Goal: Task Accomplishment & Management: Manage account settings

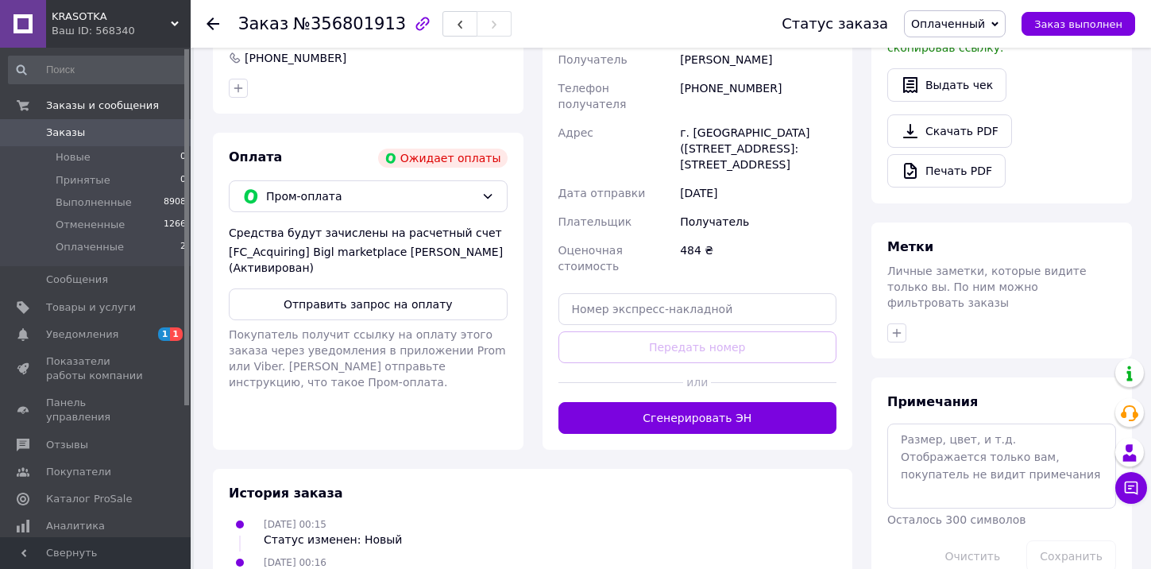
scroll to position [572, 0]
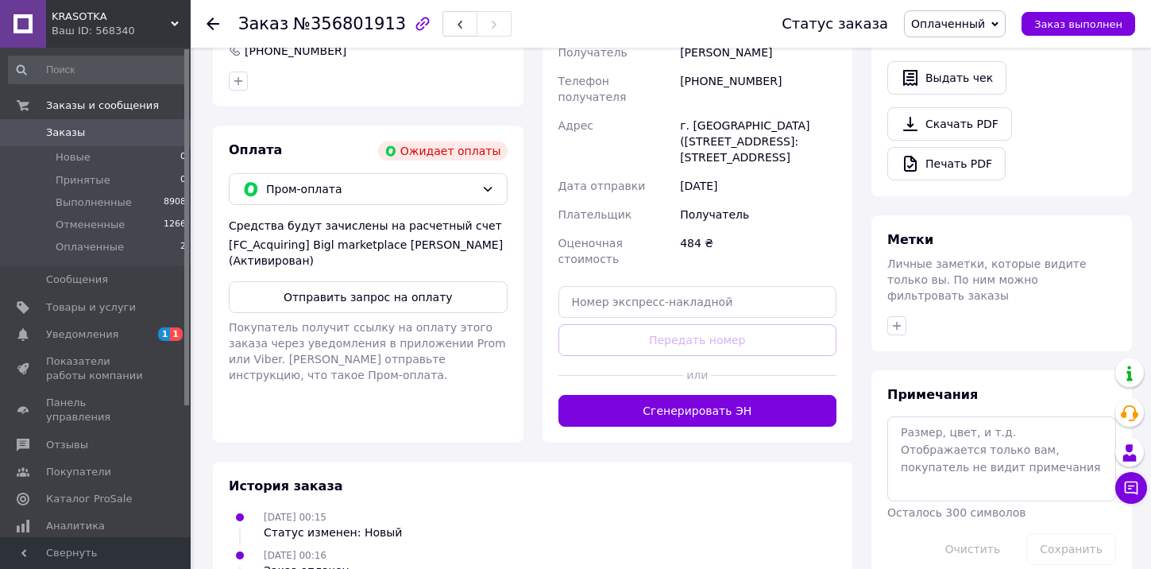
click at [100, 20] on span "KRASOTKA" at bounding box center [111, 17] width 119 height 14
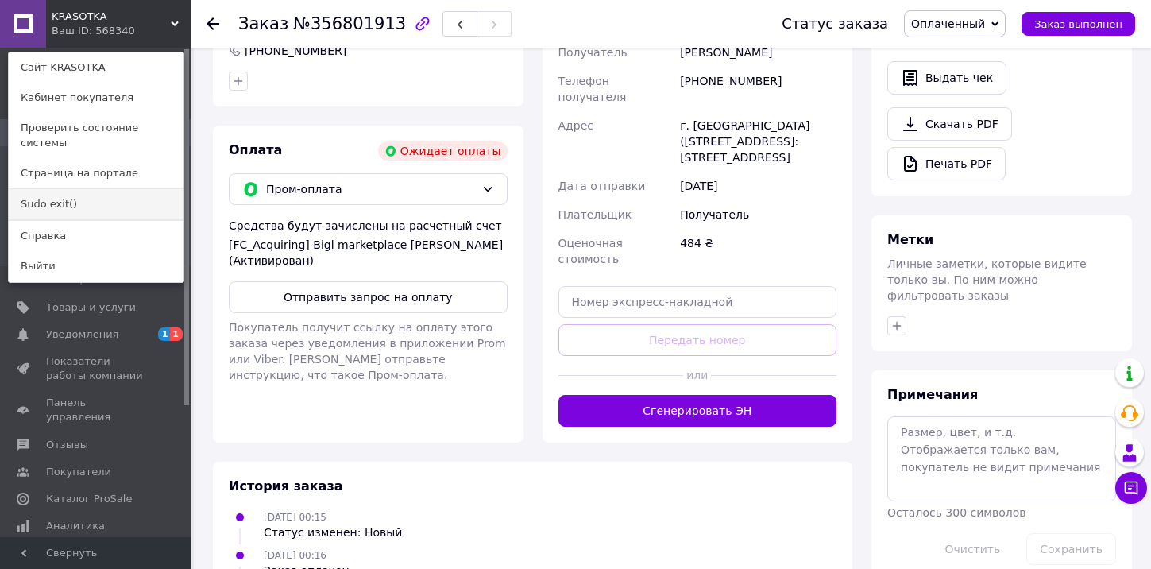
click at [77, 191] on link "Sudo exit()" at bounding box center [96, 204] width 175 height 30
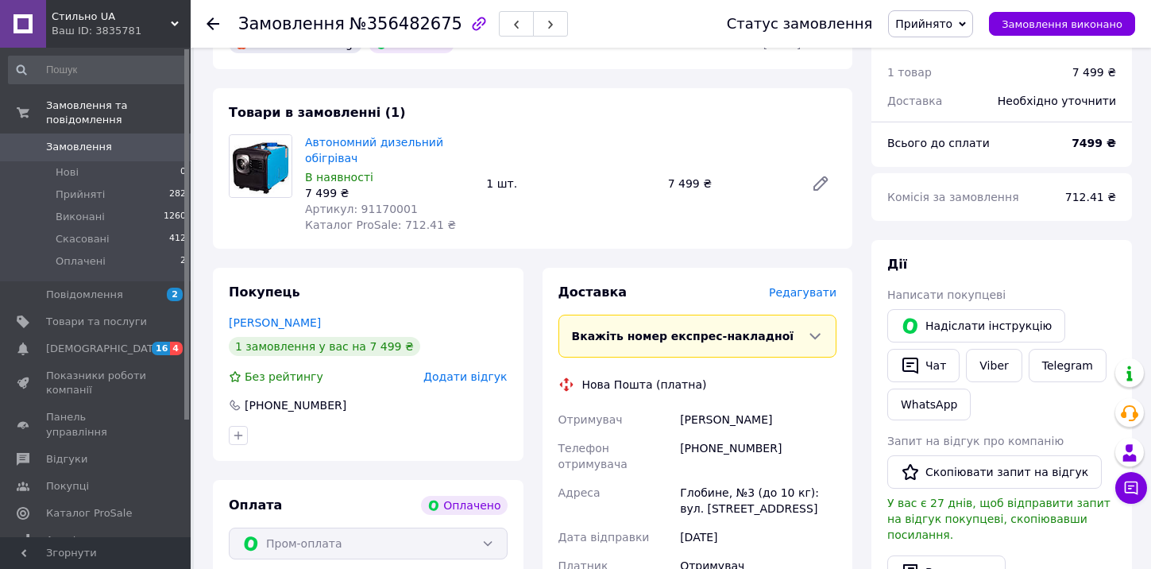
scroll to position [477, 0]
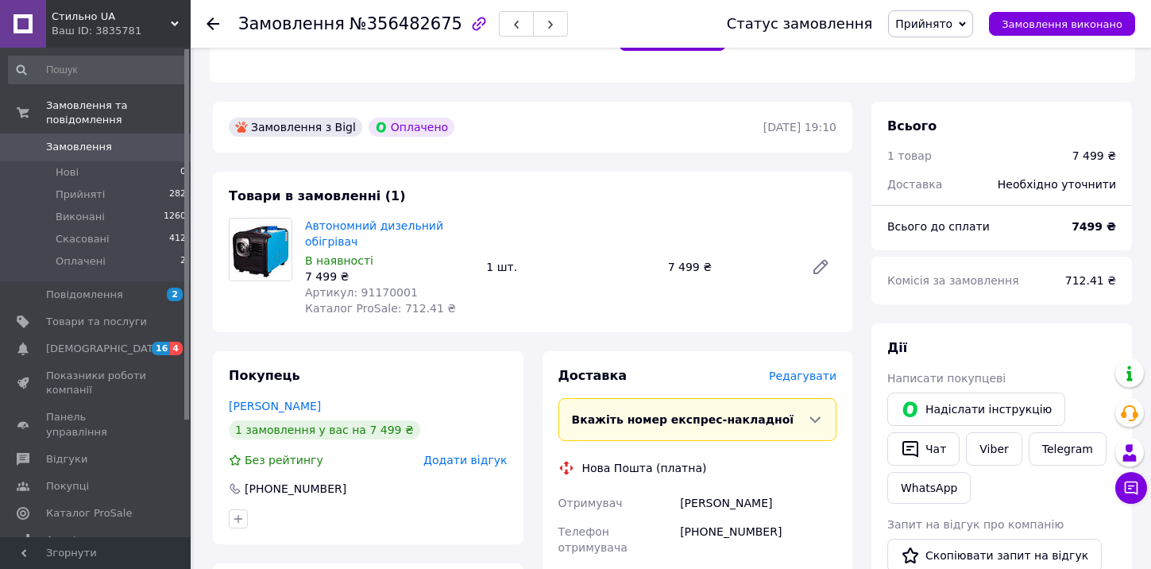
click at [96, 23] on span "Стильно UA" at bounding box center [111, 17] width 119 height 14
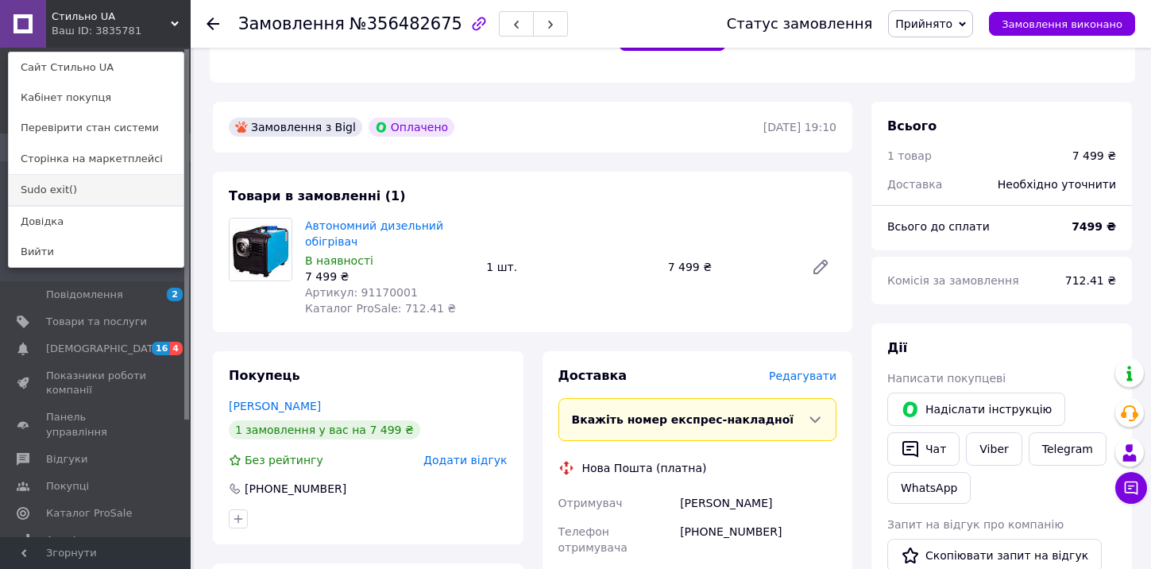
click at [86, 184] on link "Sudo exit()" at bounding box center [96, 190] width 175 height 30
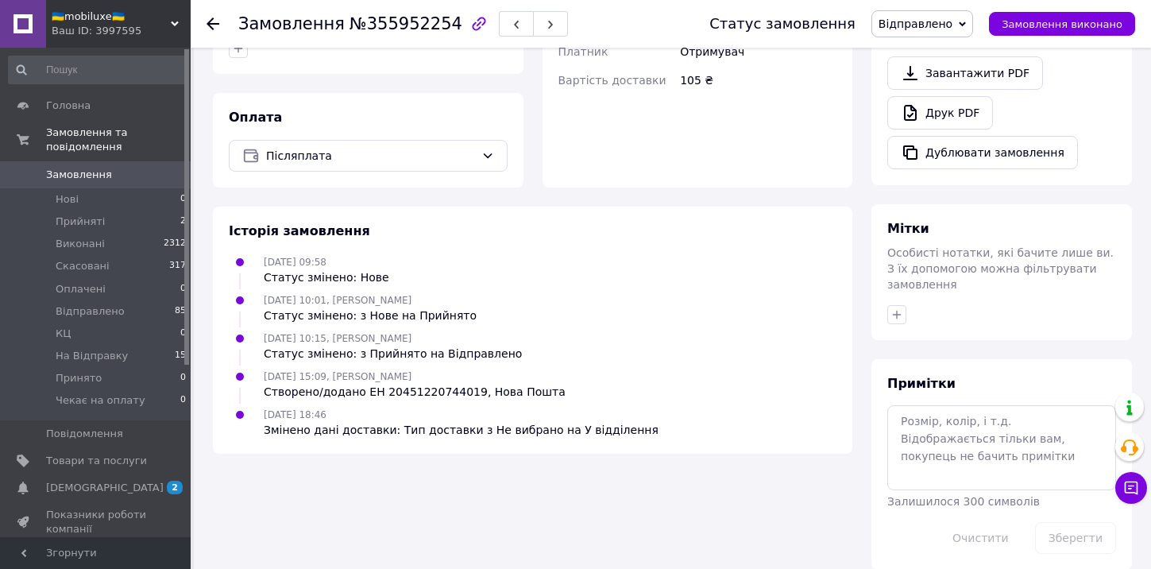
scroll to position [660, 0]
